Goal: Use online tool/utility

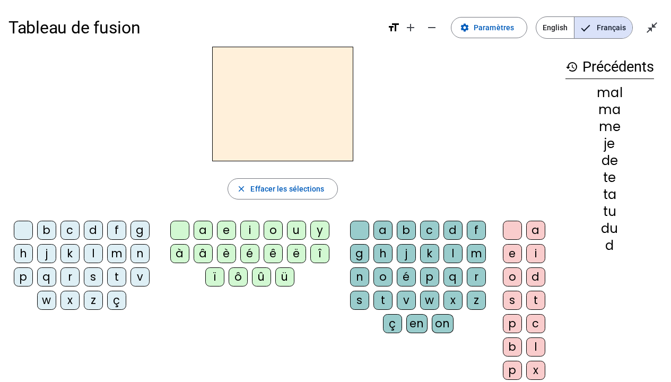
click at [88, 230] on div "d" at bounding box center [93, 230] width 19 height 19
click at [292, 228] on div "u" at bounding box center [296, 230] width 19 height 19
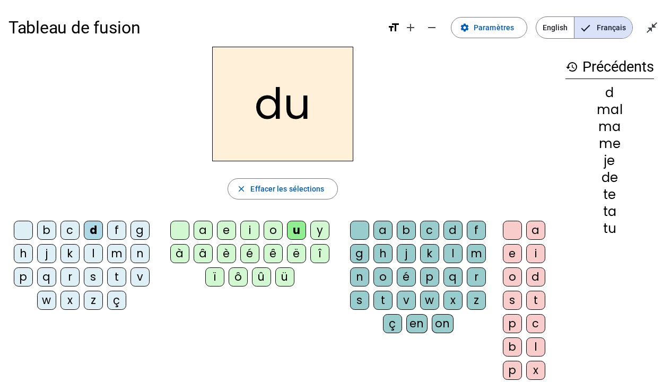
click at [121, 277] on div "t" at bounding box center [116, 276] width 19 height 19
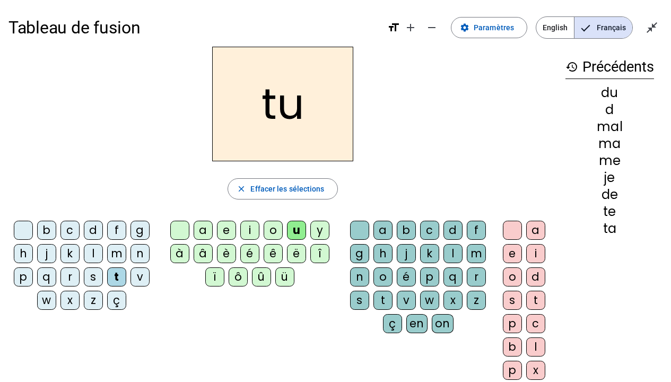
click at [206, 230] on div "a" at bounding box center [203, 230] width 19 height 19
click at [224, 226] on div "e" at bounding box center [226, 230] width 19 height 19
click at [94, 227] on div "d" at bounding box center [93, 230] width 19 height 19
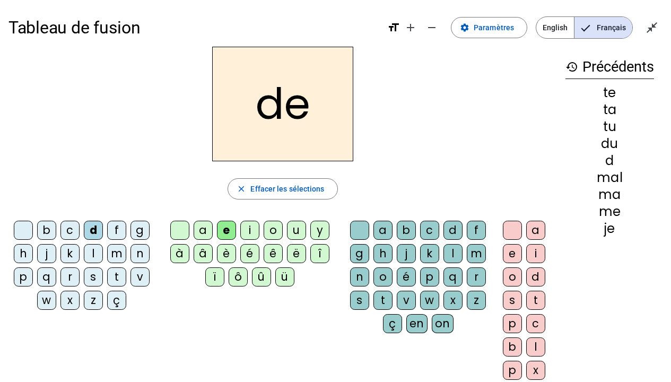
click at [48, 254] on div "j" at bounding box center [46, 253] width 19 height 19
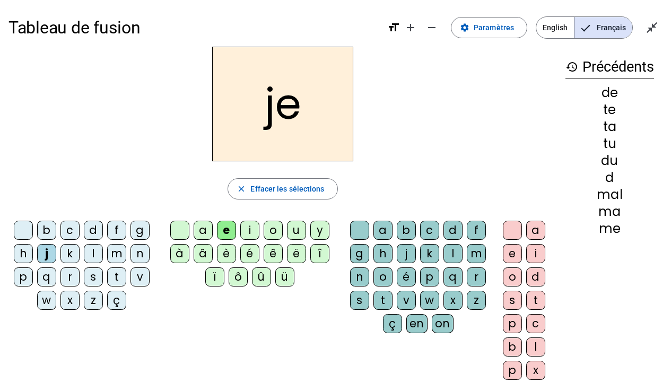
click at [120, 251] on div "m" at bounding box center [116, 253] width 19 height 19
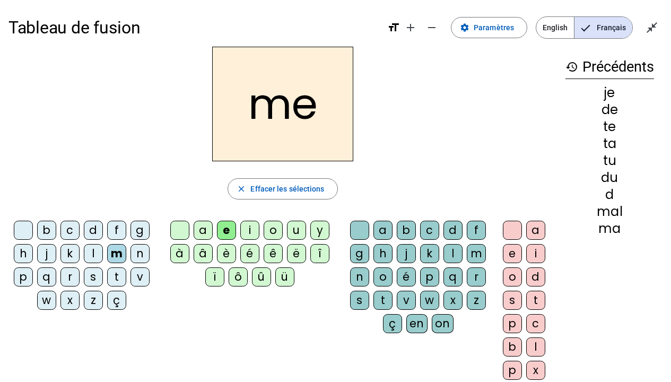
click at [205, 230] on div "a" at bounding box center [203, 230] width 19 height 19
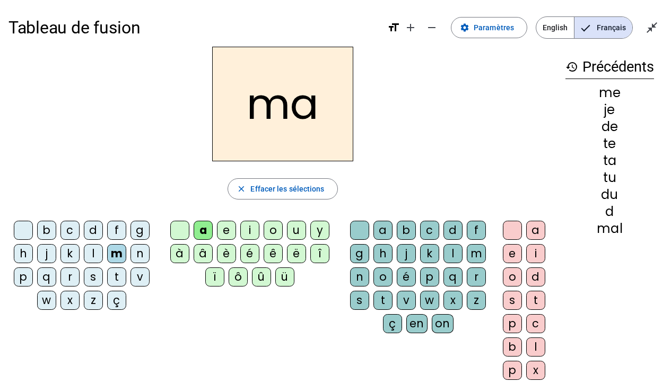
click at [450, 252] on div "l" at bounding box center [452, 253] width 19 height 19
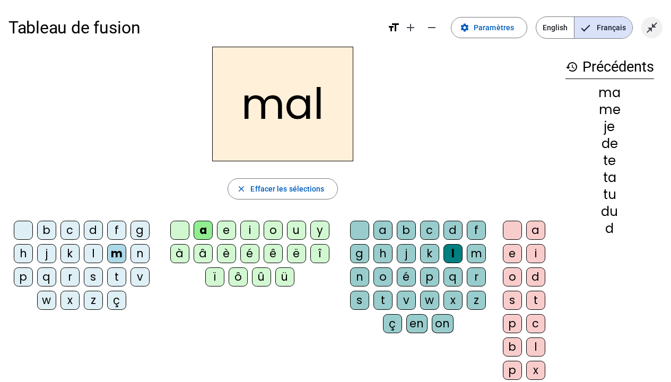
click at [651, 27] on mat-icon "close_fullscreen" at bounding box center [652, 27] width 13 height 13
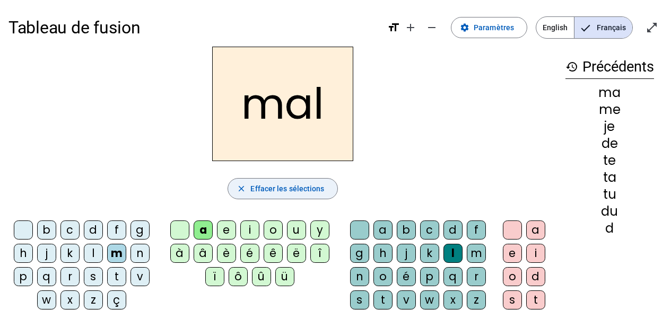
click at [306, 185] on span "Effacer les sélections" at bounding box center [287, 188] width 74 height 13
